Goal: Check status: Check status

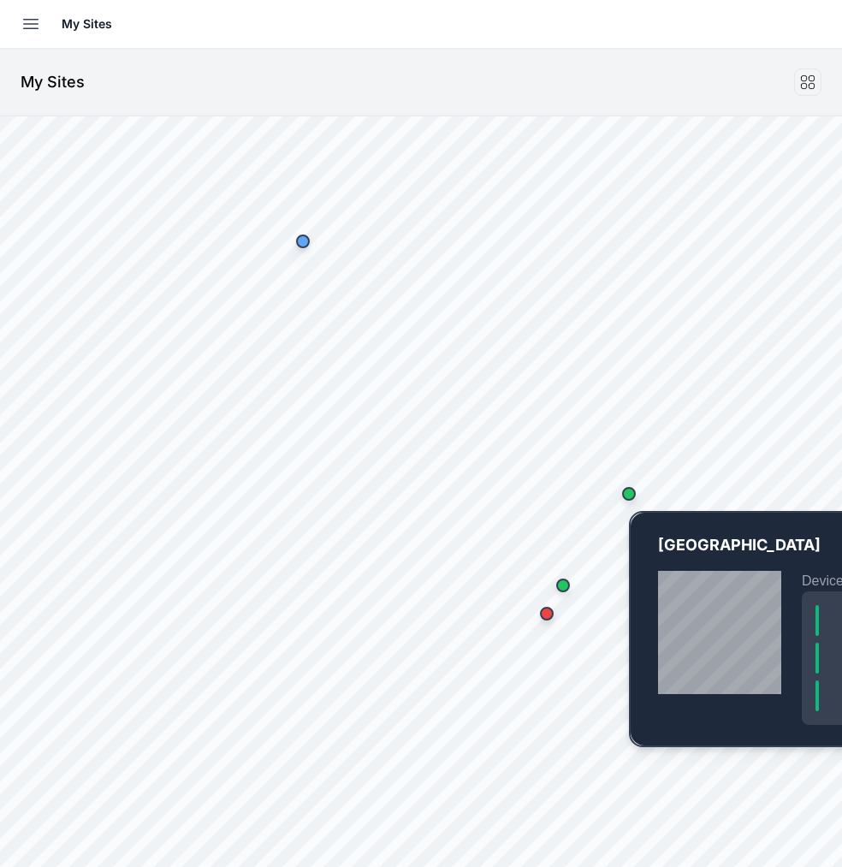
click at [633, 506] on div "Map marker" at bounding box center [629, 494] width 34 height 34
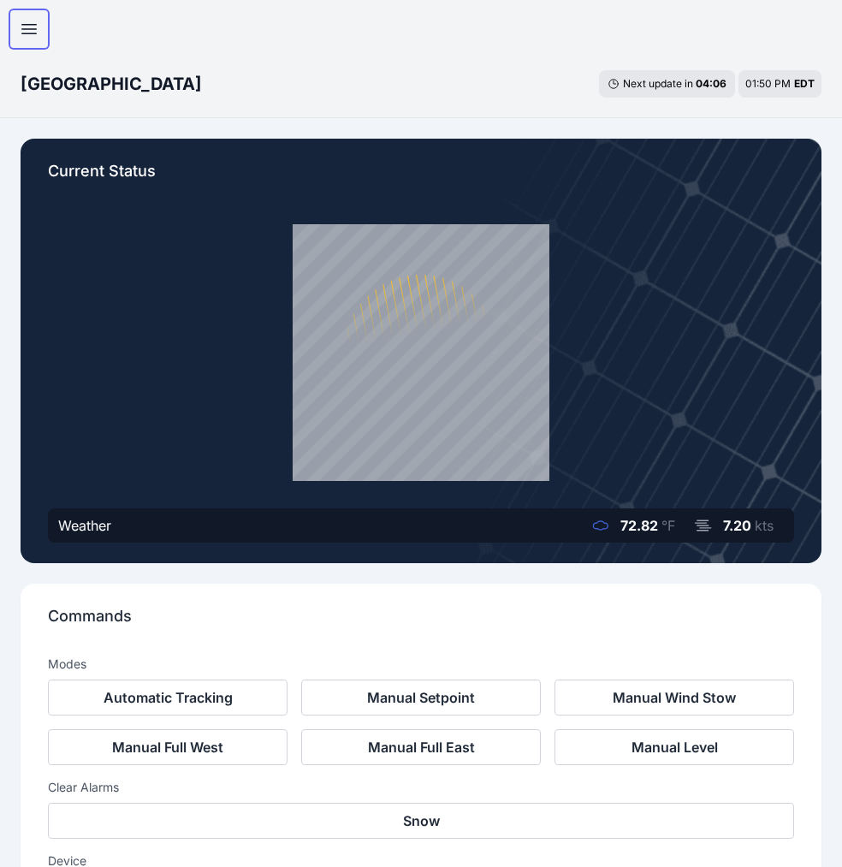
click at [20, 29] on icon "button" at bounding box center [29, 29] width 21 height 21
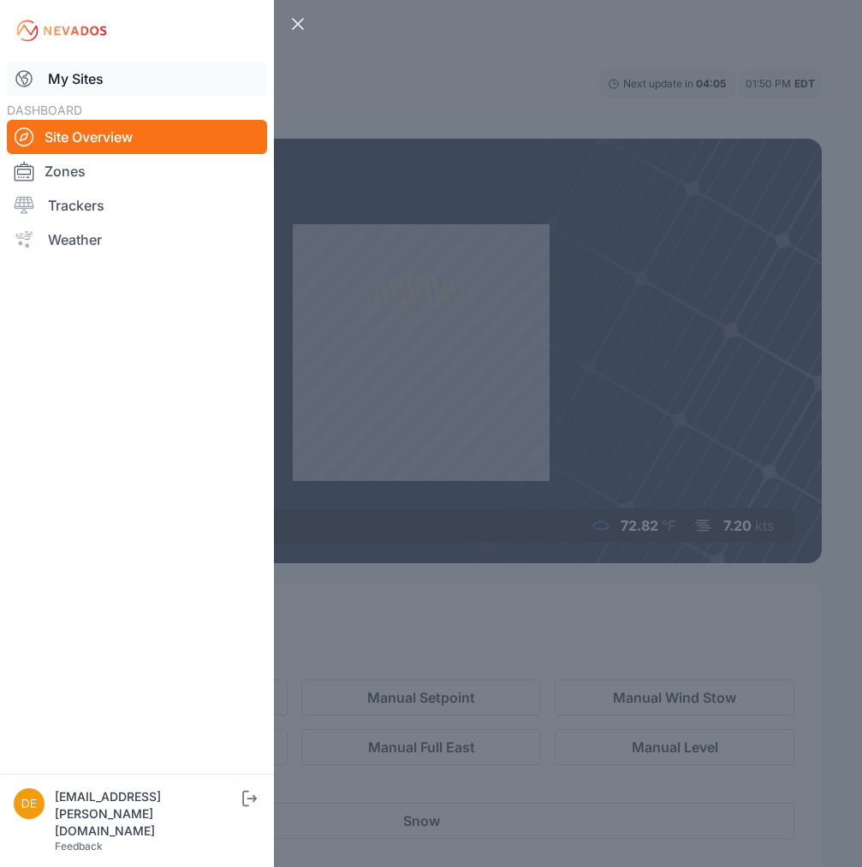
click at [74, 74] on link "My Sites" at bounding box center [137, 79] width 260 height 34
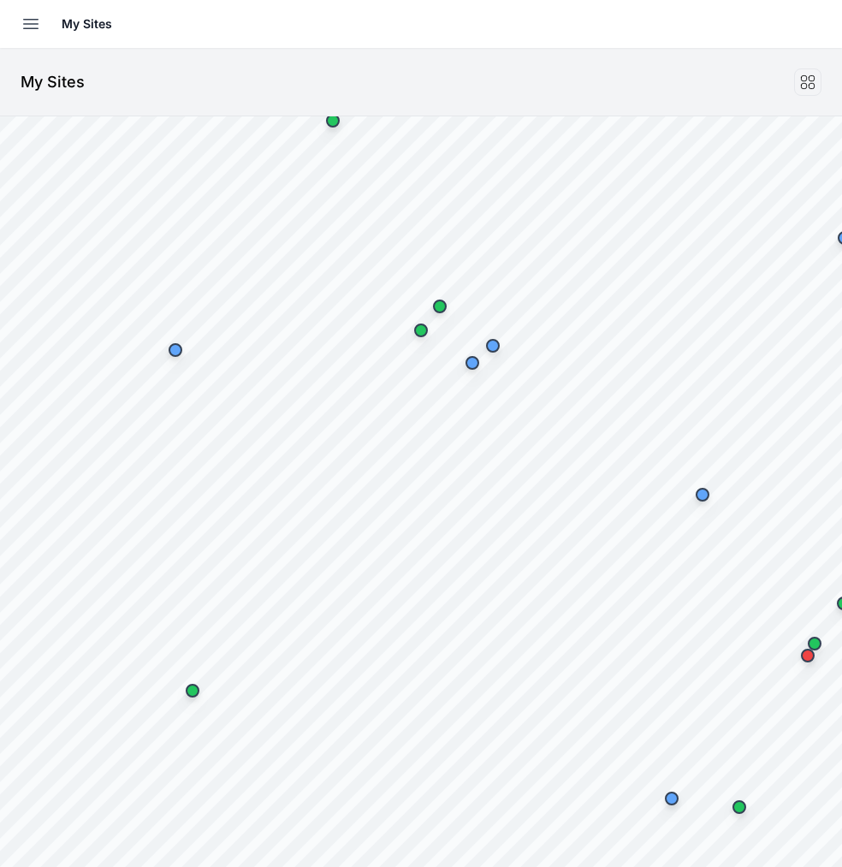
click at [842, 422] on html "My Sites Sites Angel Fire Apple Grove Ardagh Bartonsville Big River 2 Blue Elk …" at bounding box center [421, 433] width 842 height 867
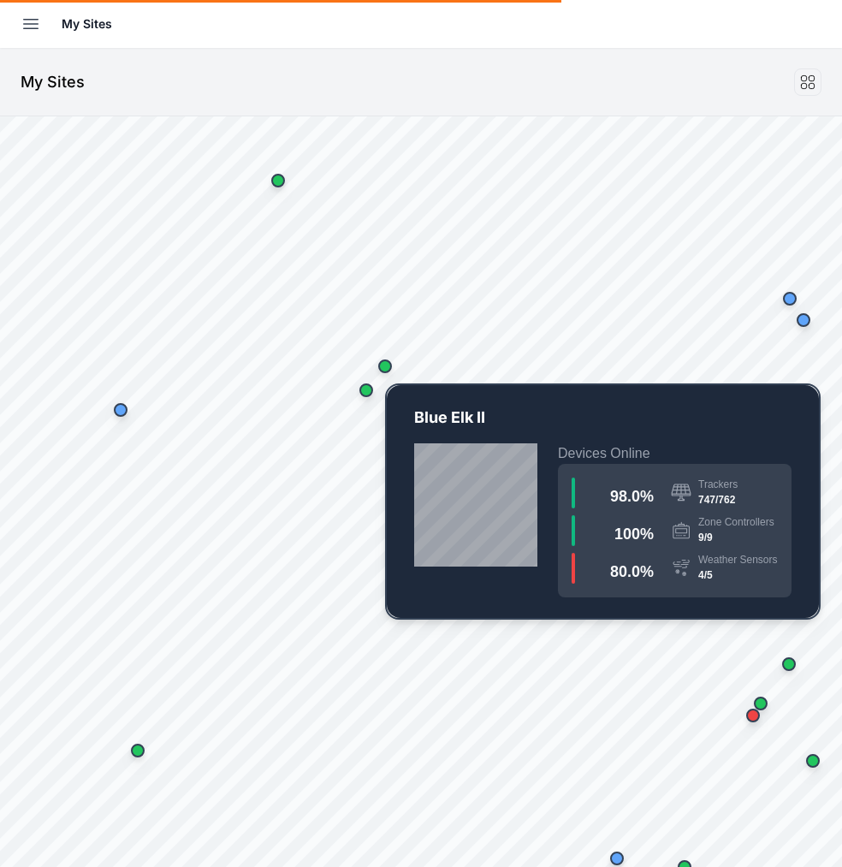
click at [386, 375] on div "Map marker" at bounding box center [385, 366] width 34 height 34
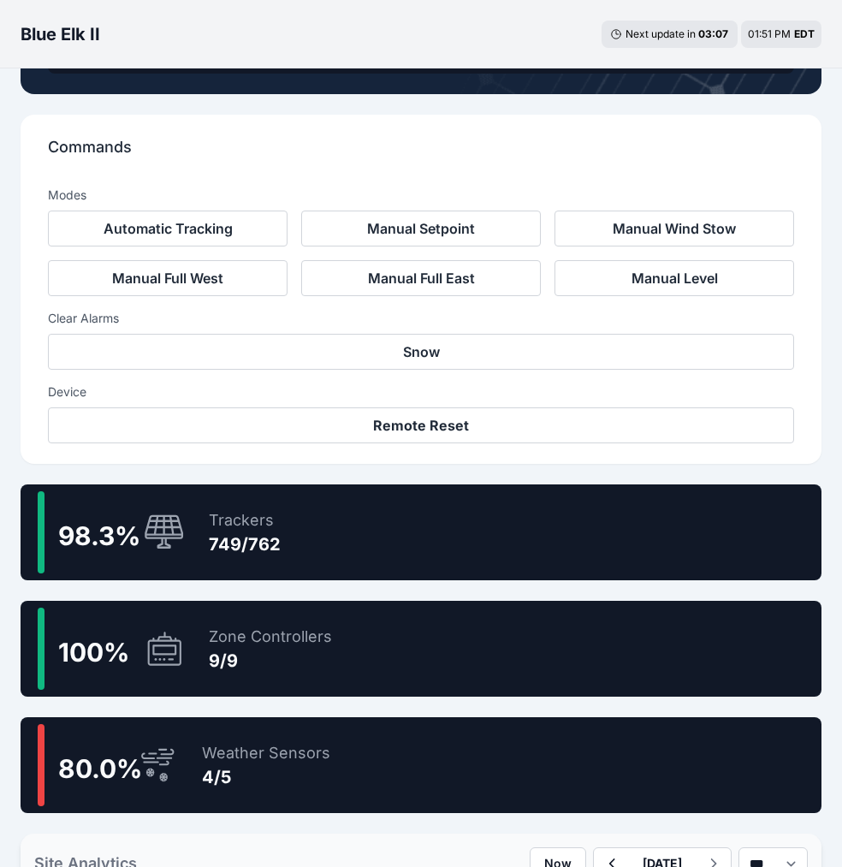
scroll to position [479, 0]
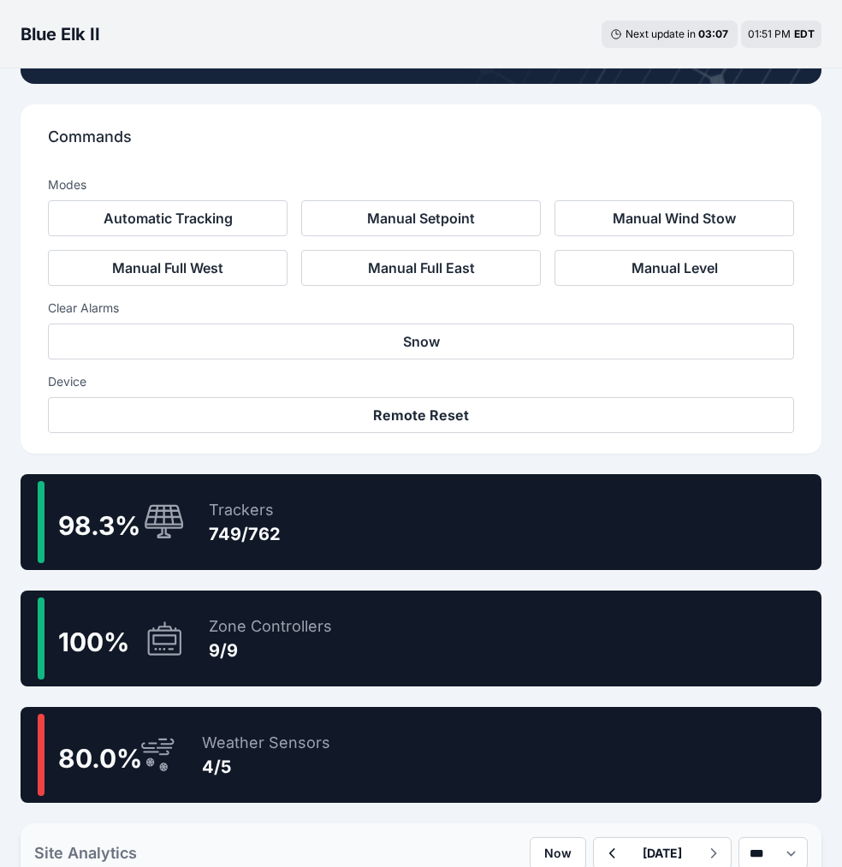
click at [153, 494] on div "98.3 %" at bounding box center [111, 522] width 147 height 82
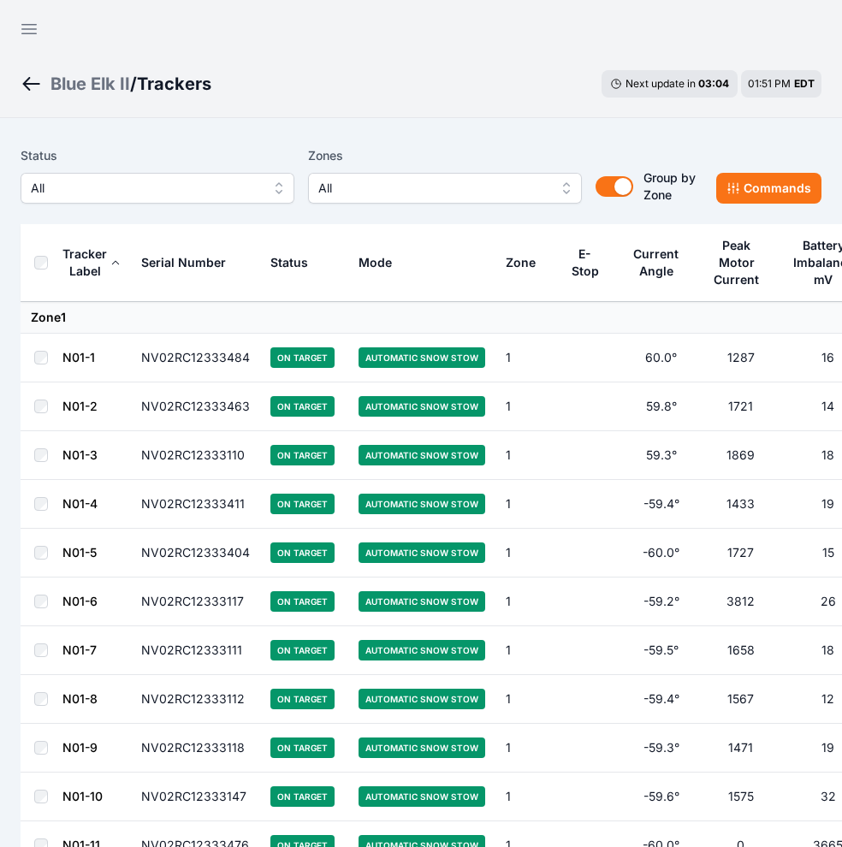
click at [131, 197] on span "All" at bounding box center [145, 188] width 229 height 21
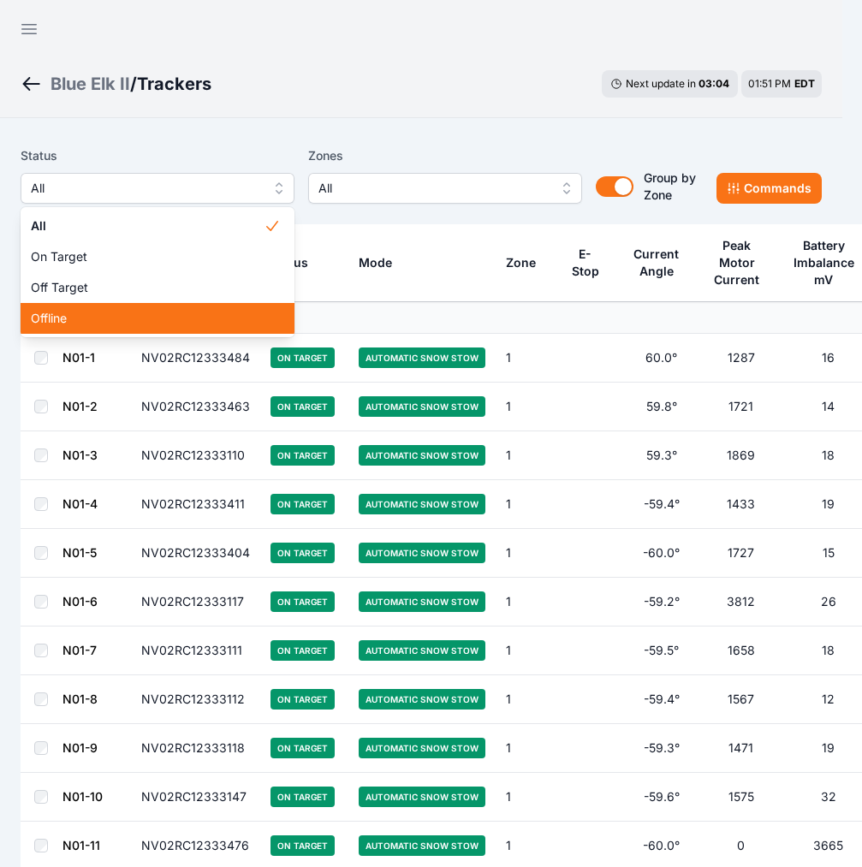
click at [102, 318] on span "Offline" at bounding box center [147, 318] width 233 height 17
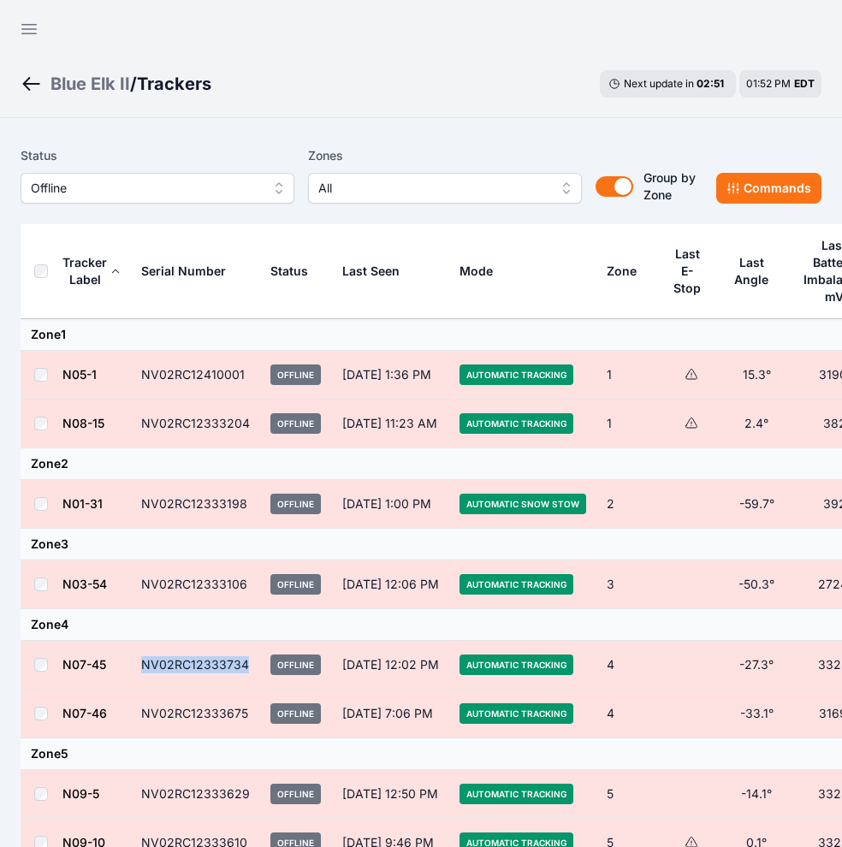
drag, startPoint x: 242, startPoint y: 663, endPoint x: 139, endPoint y: 662, distance: 102.7
click at [139, 662] on td "NV02RC12333734" at bounding box center [195, 665] width 129 height 49
copy td "NV02RC12333734"
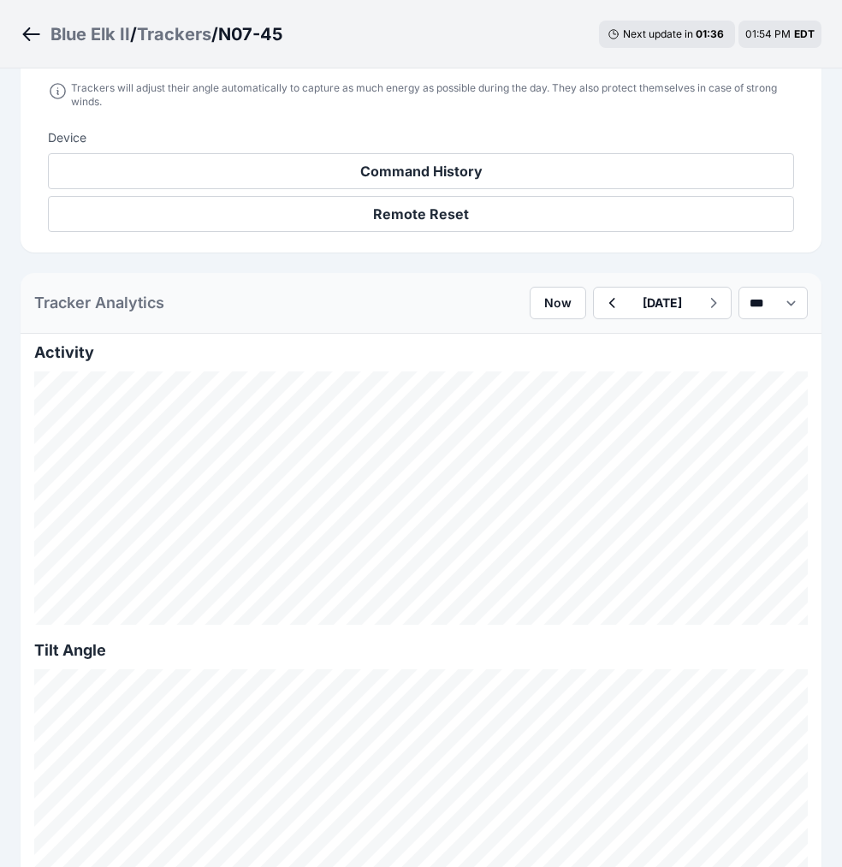
scroll to position [662, 0]
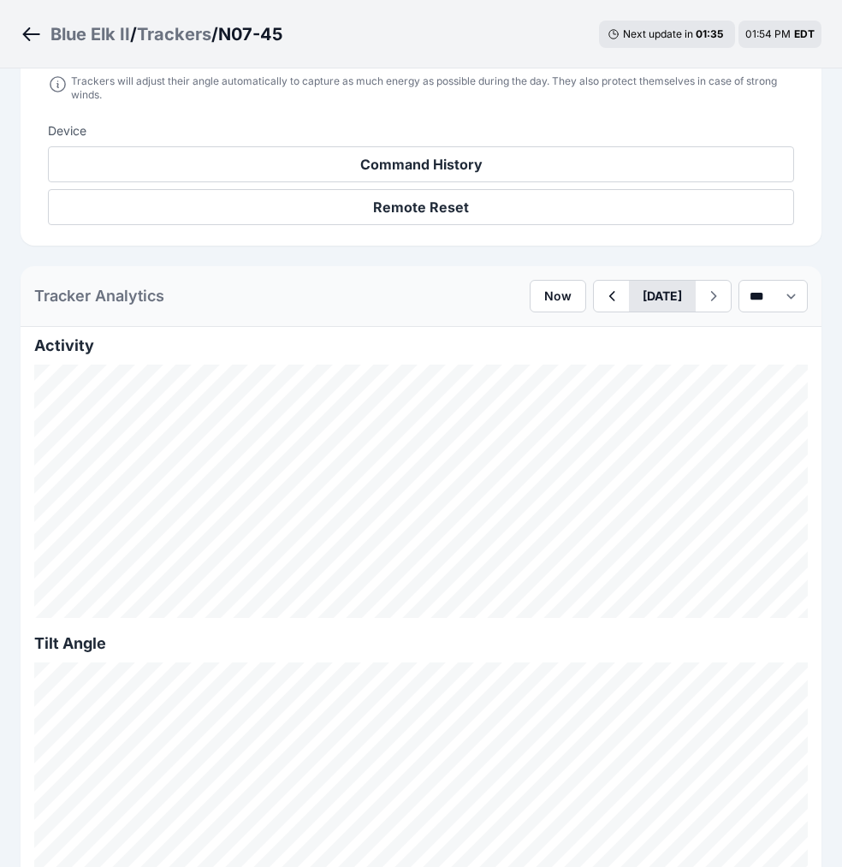
click at [671, 292] on button "August 27" at bounding box center [662, 296] width 67 height 31
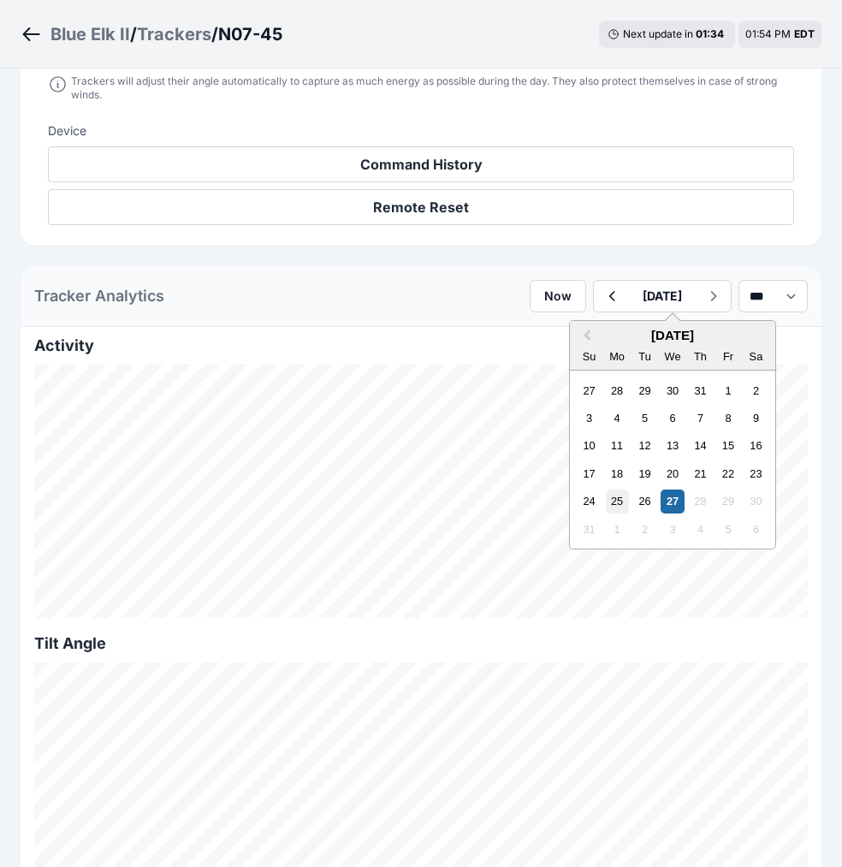
click at [606, 508] on div "25" at bounding box center [617, 501] width 23 height 23
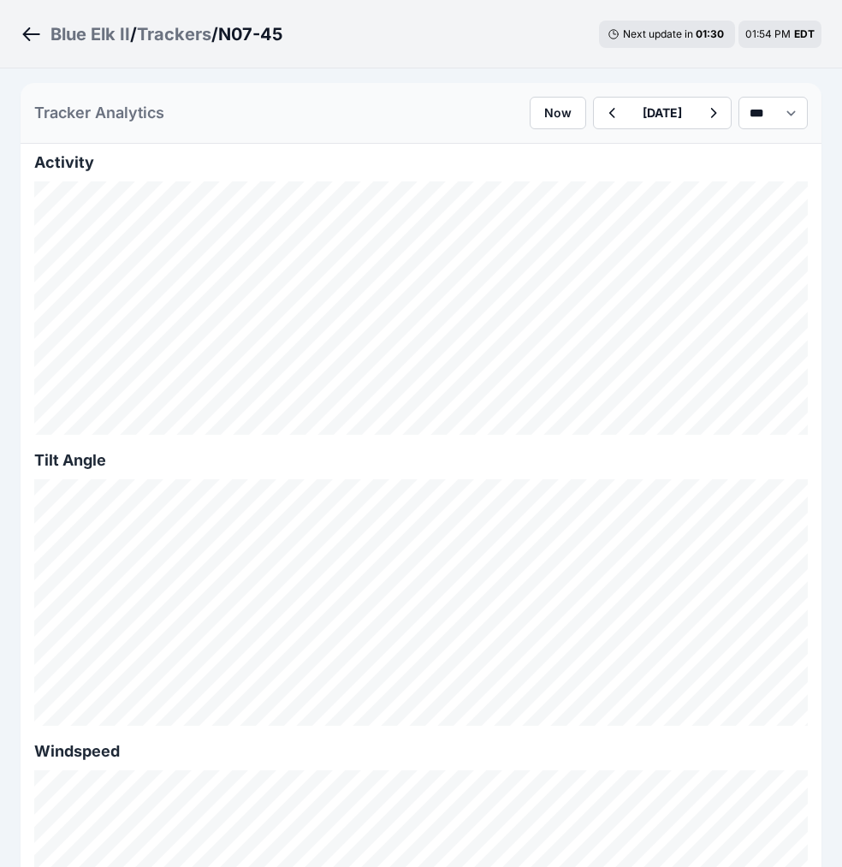
scroll to position [815, 0]
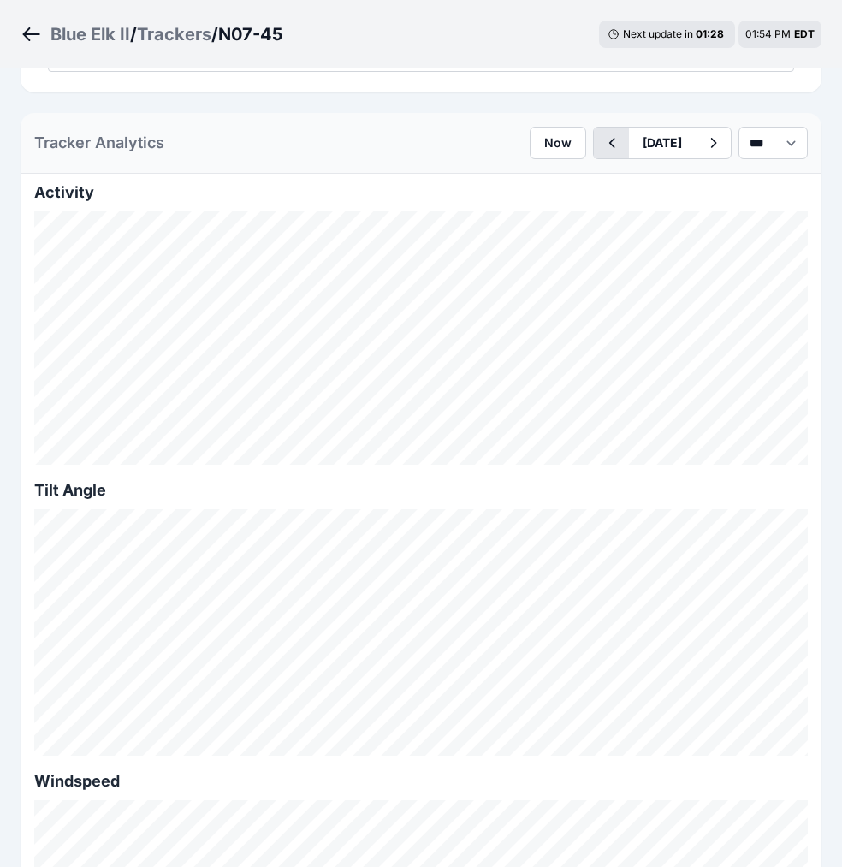
click at [609, 147] on icon "button" at bounding box center [612, 143] width 6 height 10
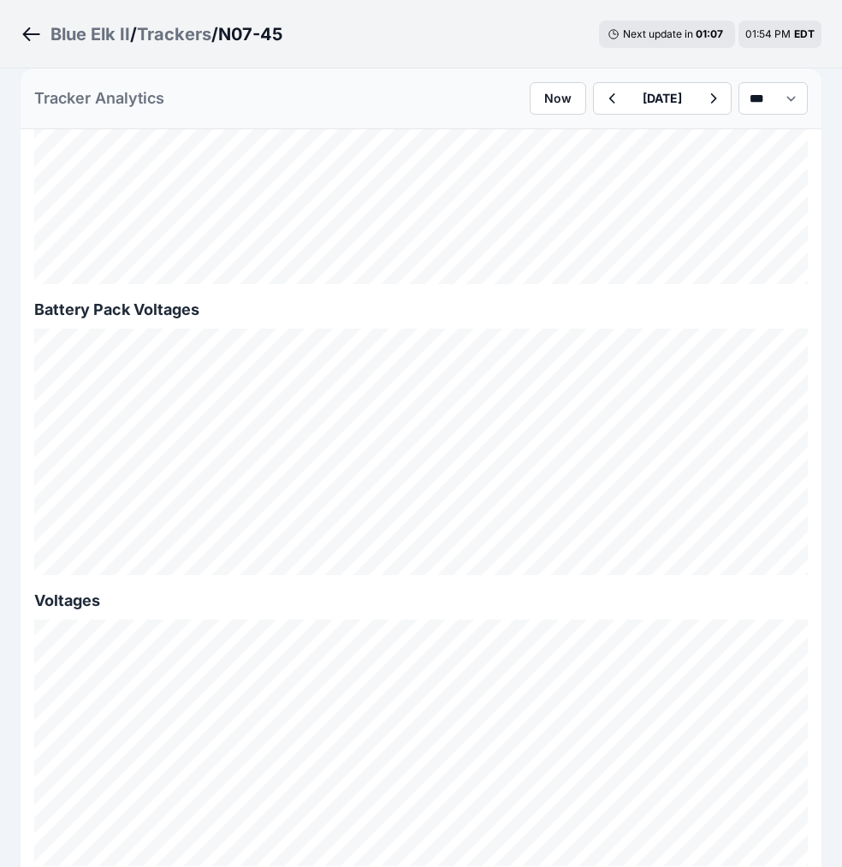
scroll to position [1838, 0]
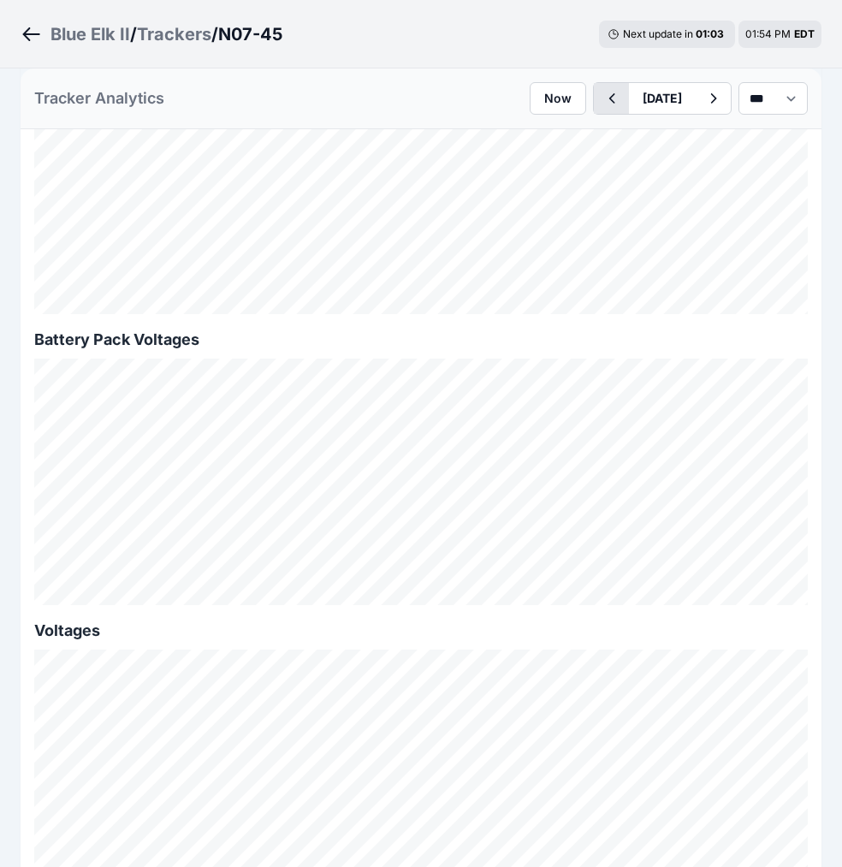
click at [601, 100] on icon "button" at bounding box center [611, 98] width 21 height 21
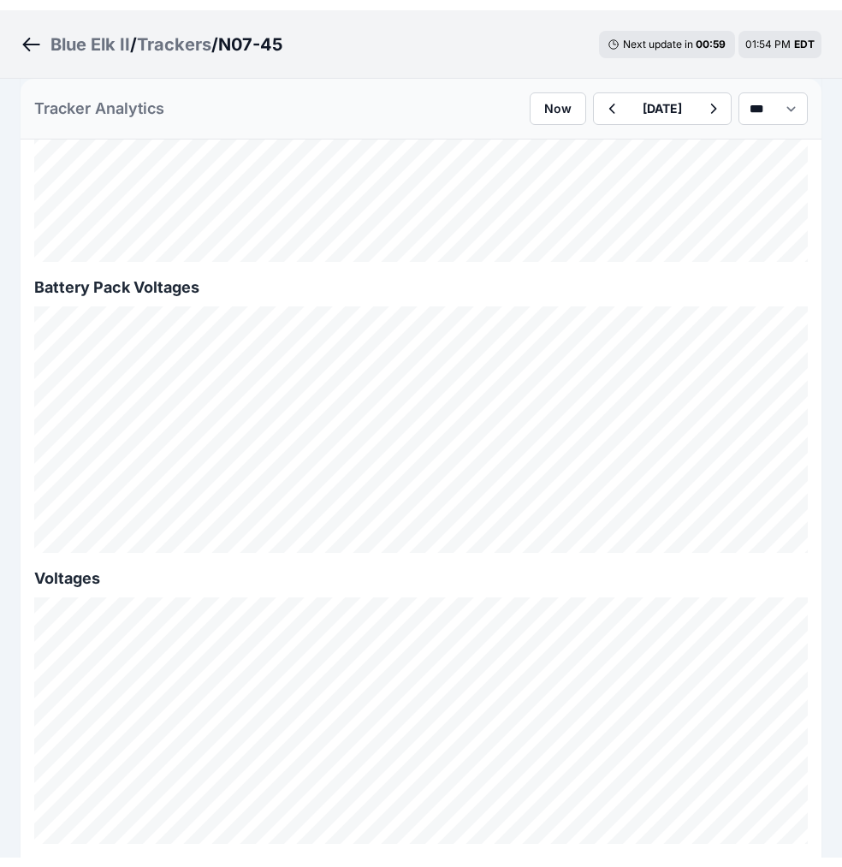
scroll to position [1908, 0]
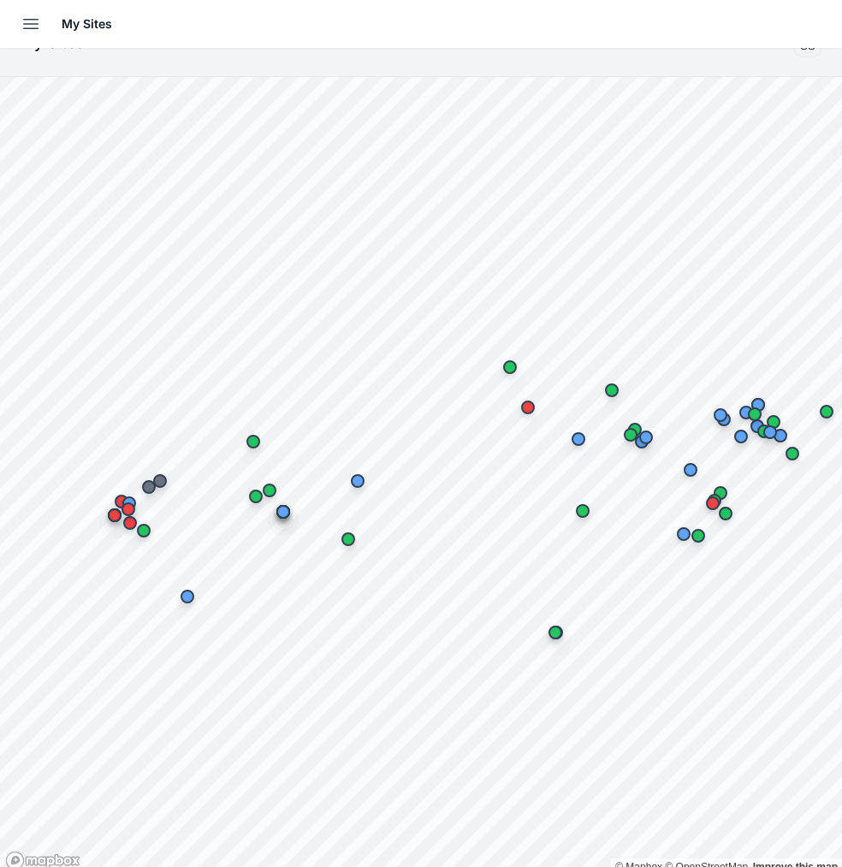
scroll to position [44, 0]
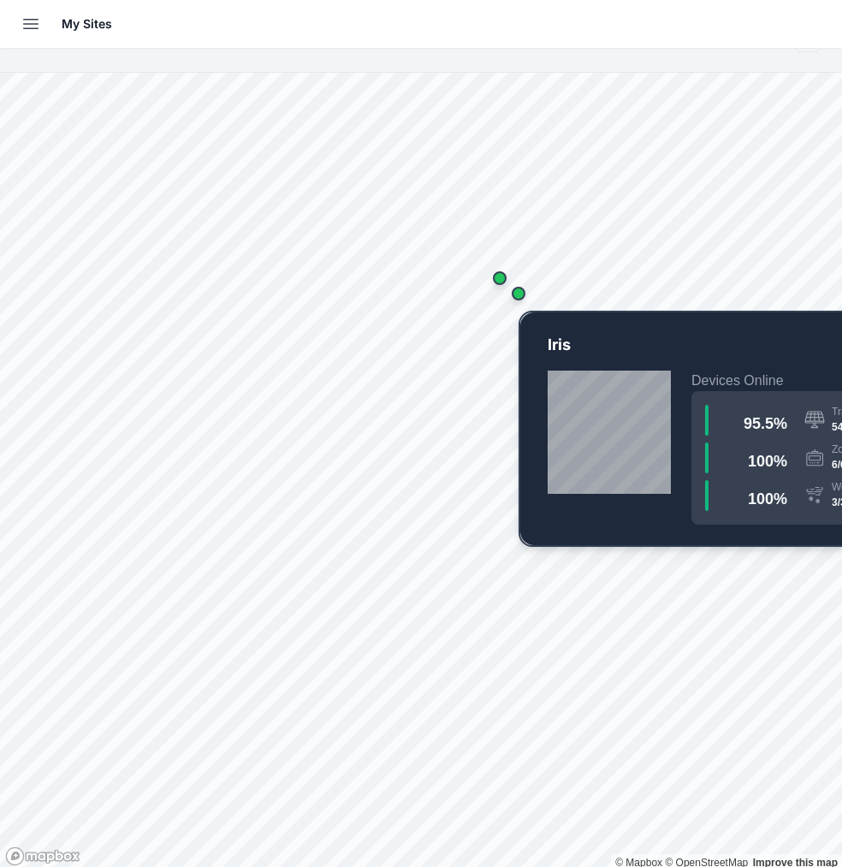
click at [523, 296] on div "Map marker" at bounding box center [519, 294] width 14 height 14
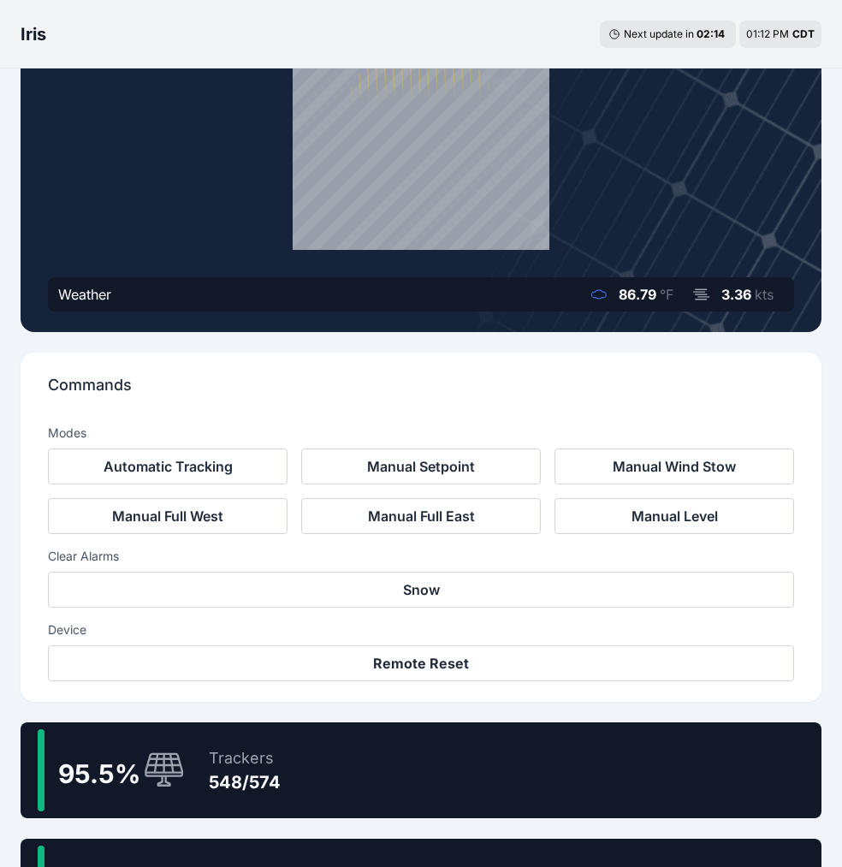
scroll to position [236, 0]
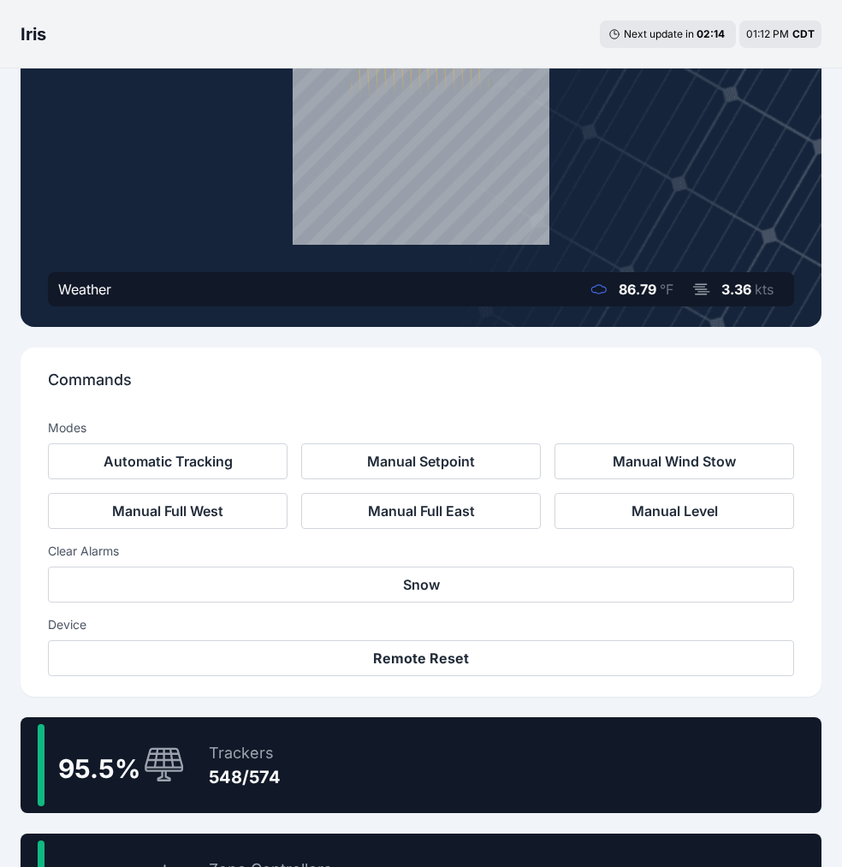
click at [309, 747] on div "95.5 % Trackers 548/574" at bounding box center [421, 765] width 801 height 96
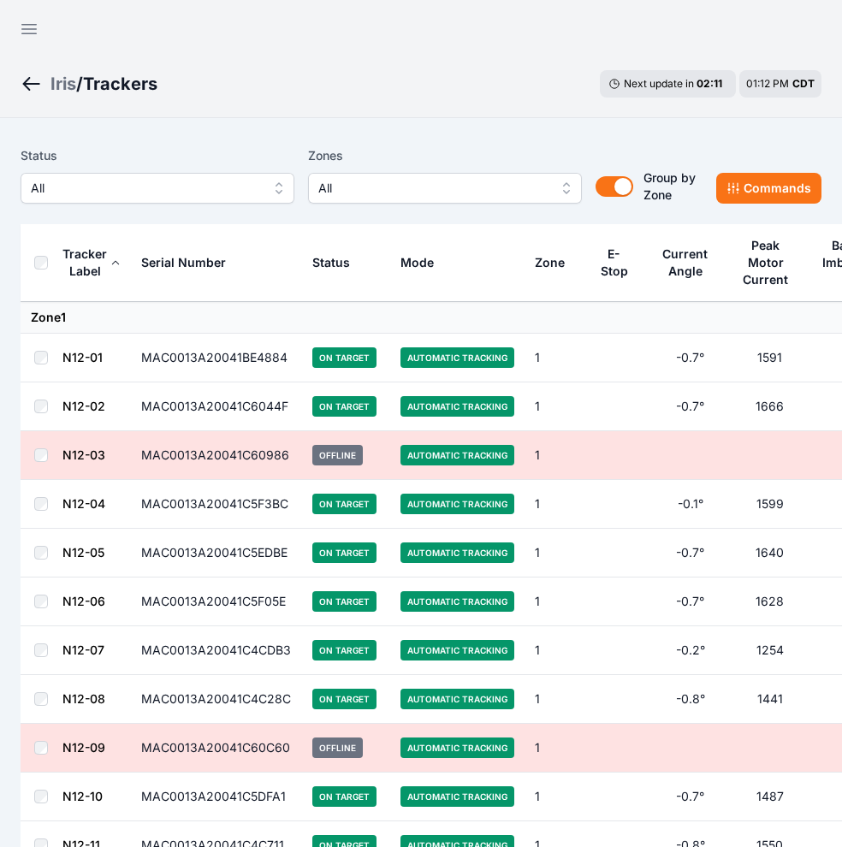
click at [222, 217] on div "Status All Zones All Group by Zone Group by Zone Commands" at bounding box center [421, 182] width 801 height 86
click at [240, 191] on span "All" at bounding box center [145, 188] width 229 height 21
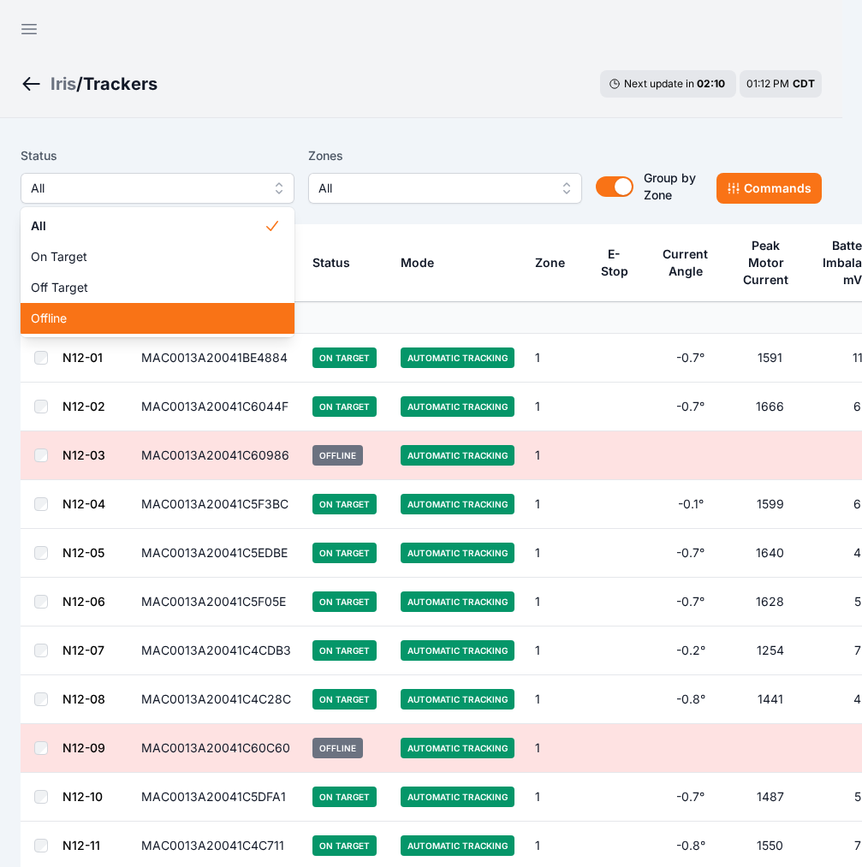
click at [127, 306] on div "Offline" at bounding box center [158, 318] width 274 height 31
